Goal: Task Accomplishment & Management: Use online tool/utility

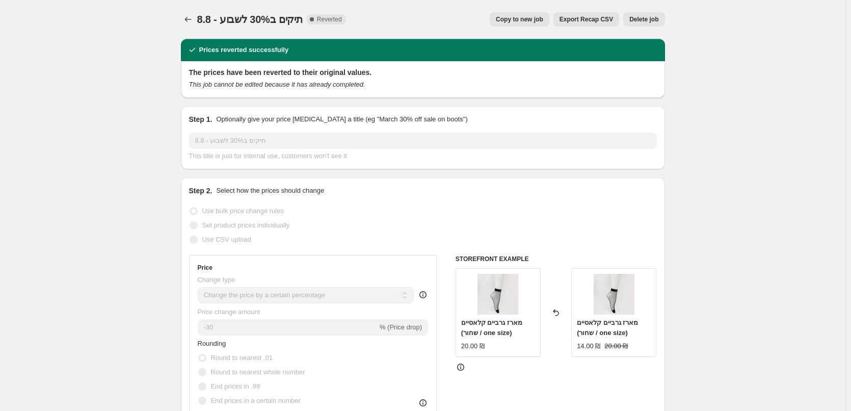
select select "percentage"
select select "collection"
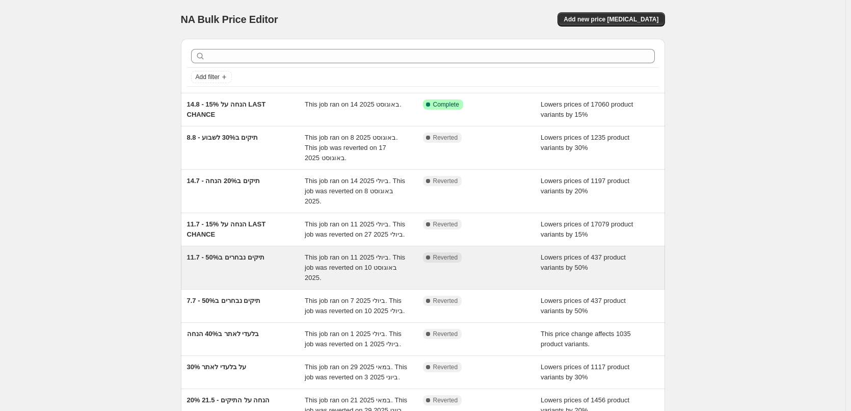
click at [262, 272] on div "11.7 - תיקים נבחרים ב50%" at bounding box center [246, 267] width 118 height 31
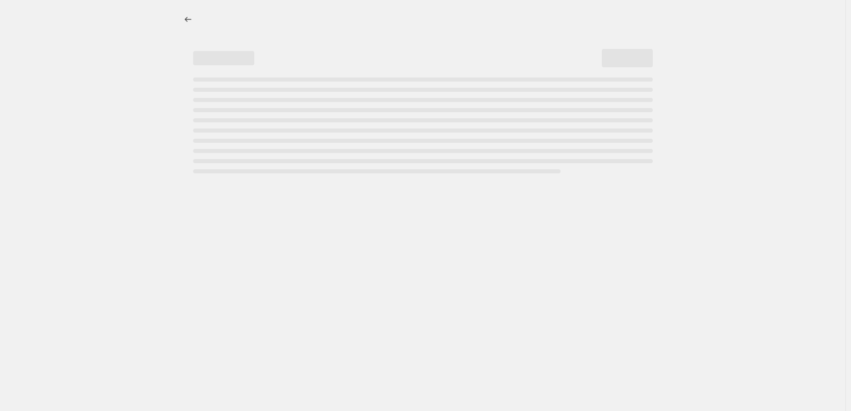
select select "percentage"
select select "collection"
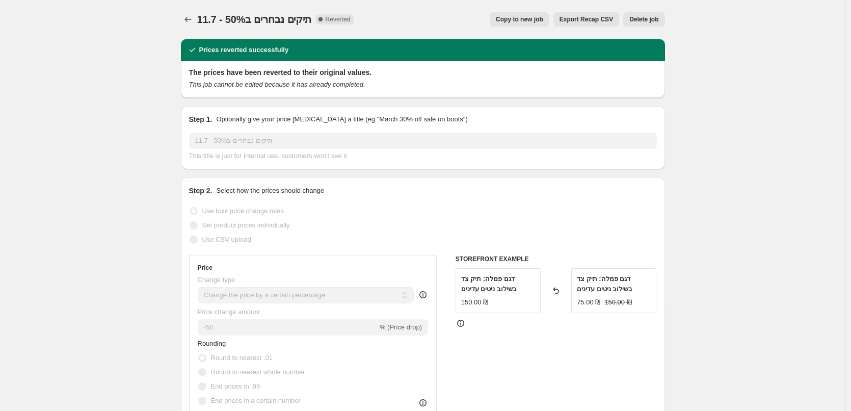
click at [531, 21] on span "Copy to new job" at bounding box center [519, 19] width 47 height 8
select select "percentage"
select select "collection"
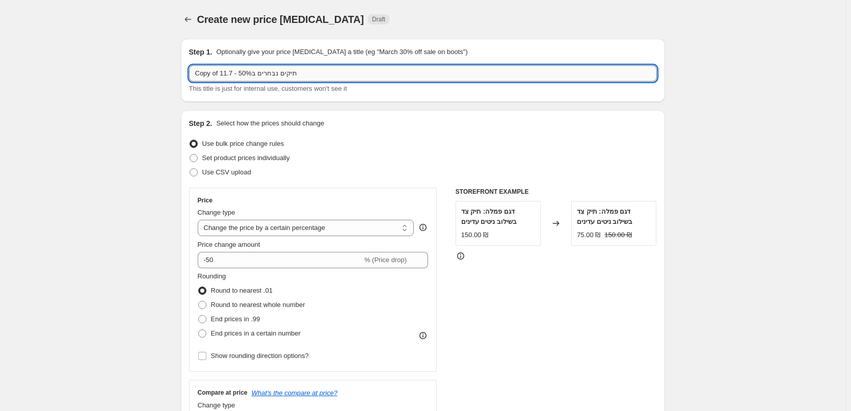
click at [251, 73] on input "Copy of 11.7 - תיקים נבחרים ב50%" at bounding box center [423, 73] width 468 height 16
type input "17.8-13.9 - תיקים ב50% הנחה"
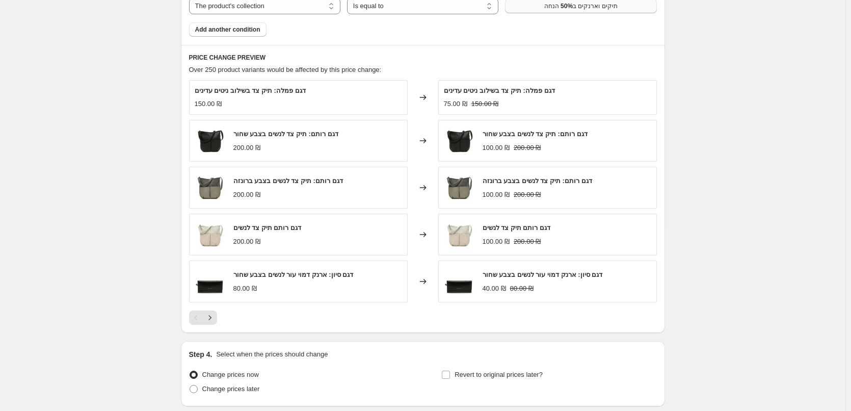
scroll to position [716, 0]
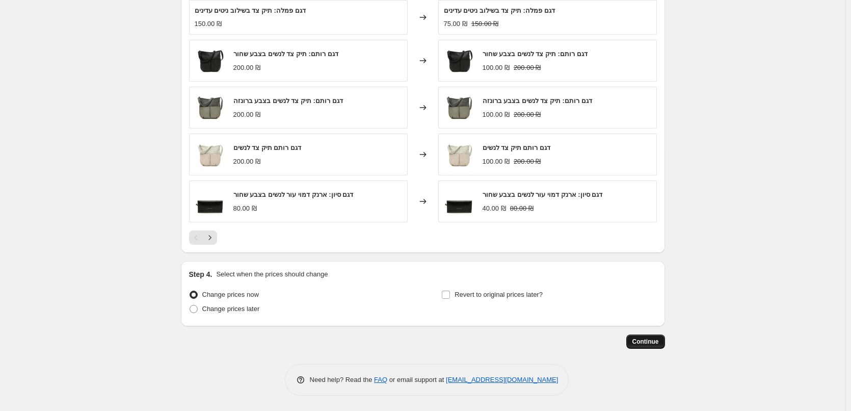
click at [659, 342] on span "Continue" at bounding box center [645, 341] width 26 height 8
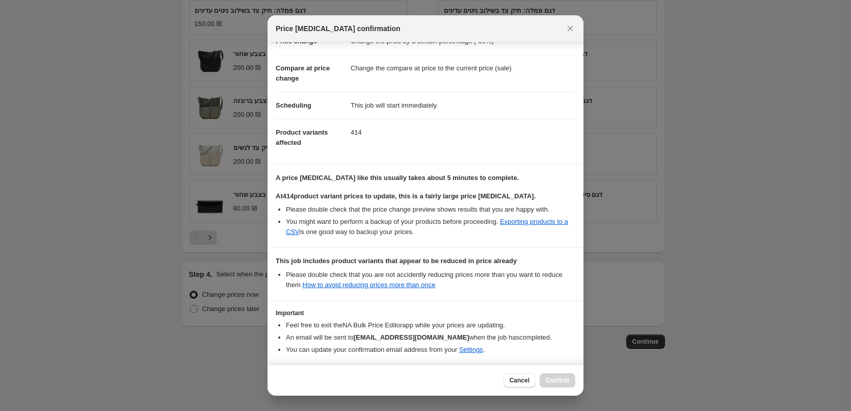
scroll to position [74, 0]
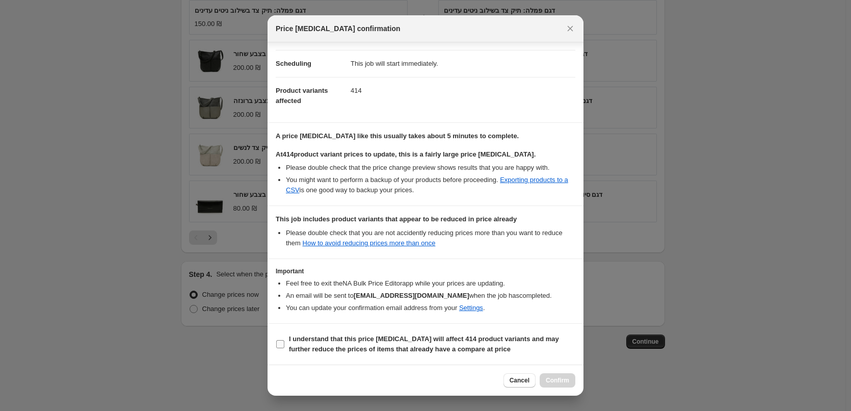
click at [283, 342] on input "I understand that this price change job will affect 414 product variants and ma…" at bounding box center [280, 344] width 8 height 8
checkbox input "true"
click at [564, 378] on span "Confirm" at bounding box center [557, 380] width 23 height 8
type input "17.8-13.9 - תיקים ב50% הנחה"
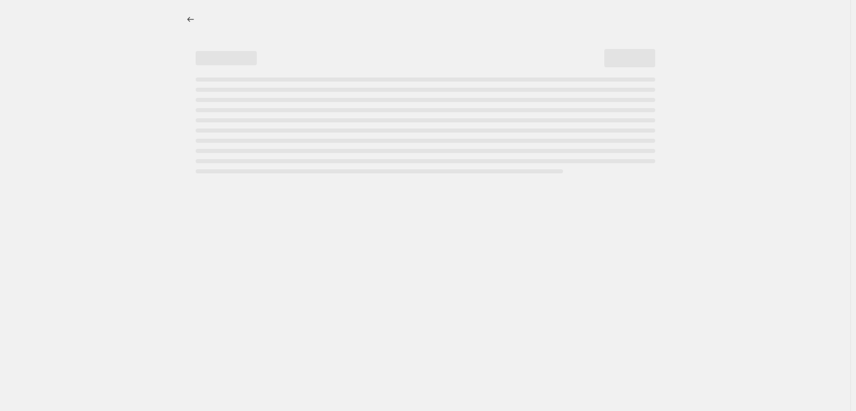
select select "percentage"
select select "collection"
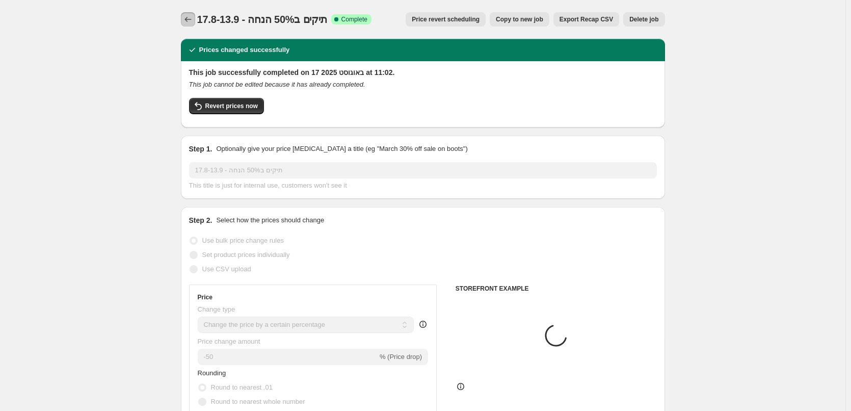
click at [193, 15] on icon "Price change jobs" at bounding box center [188, 19] width 10 height 10
